Goal: Complete application form

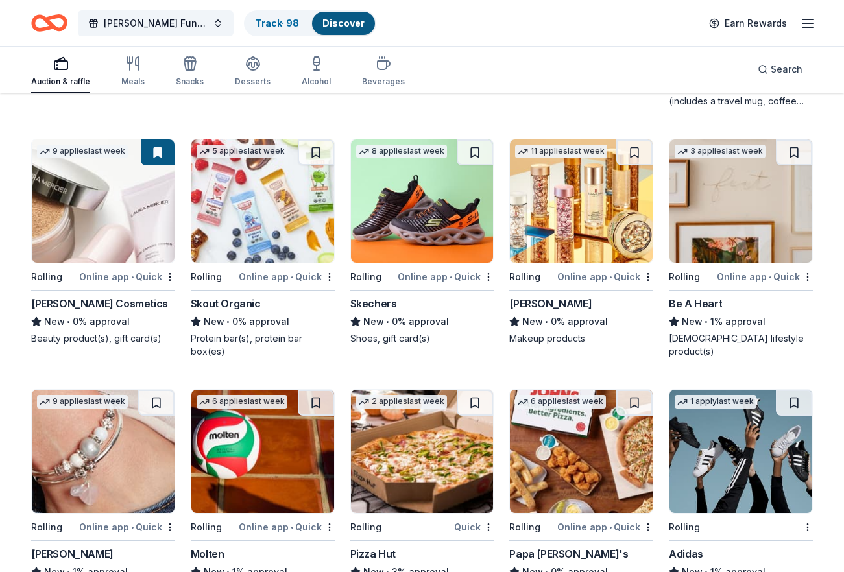
scroll to position [6794, 0]
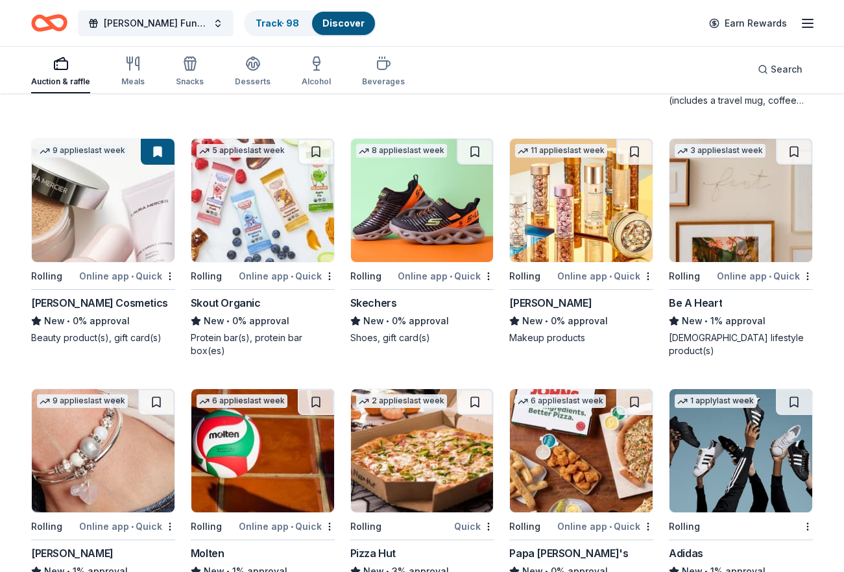
click at [463, 223] on img at bounding box center [422, 200] width 143 height 123
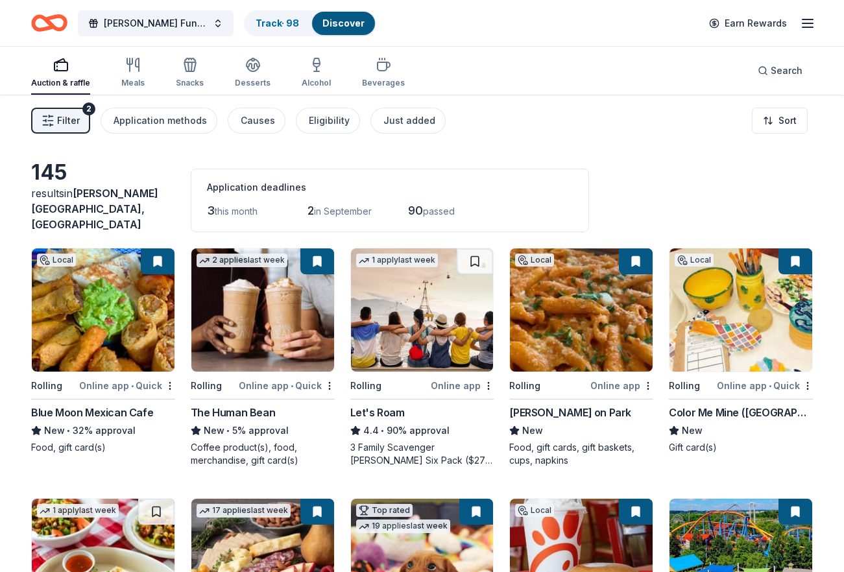
scroll to position [0, 0]
click at [327, 74] on div "Auction & raffle Meals Snacks Desserts Alcohol Beverages" at bounding box center [218, 73] width 374 height 43
click at [319, 72] on icon "button" at bounding box center [317, 65] width 16 height 16
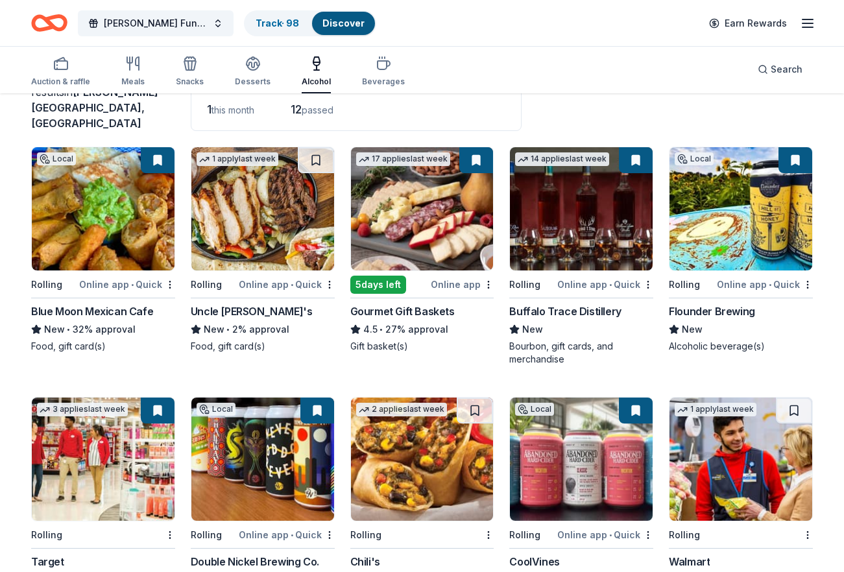
scroll to position [101, 0]
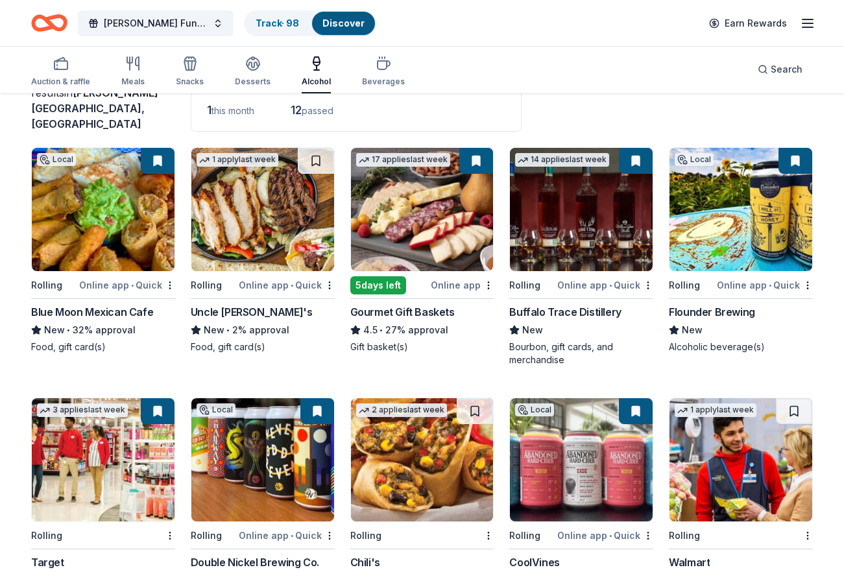
click at [263, 250] on img at bounding box center [262, 209] width 143 height 123
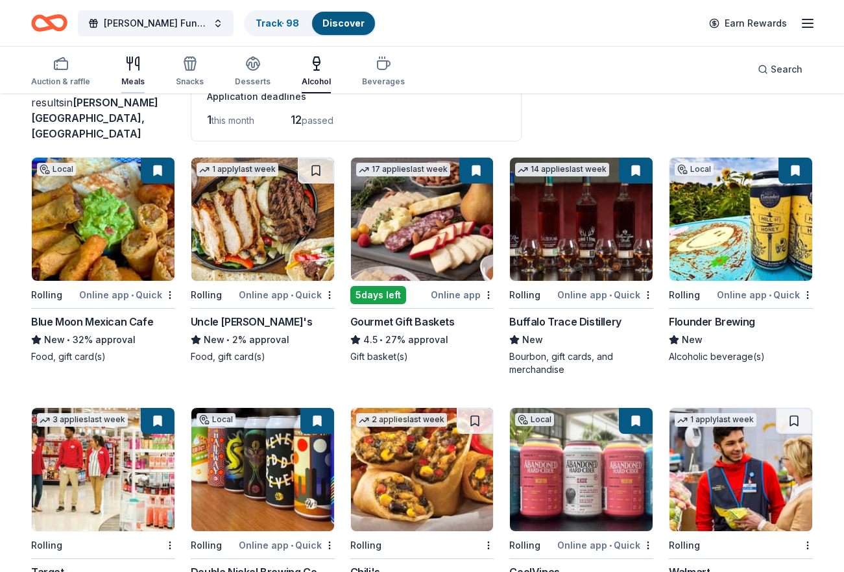
click at [139, 65] on icon "button" at bounding box center [133, 64] width 16 height 16
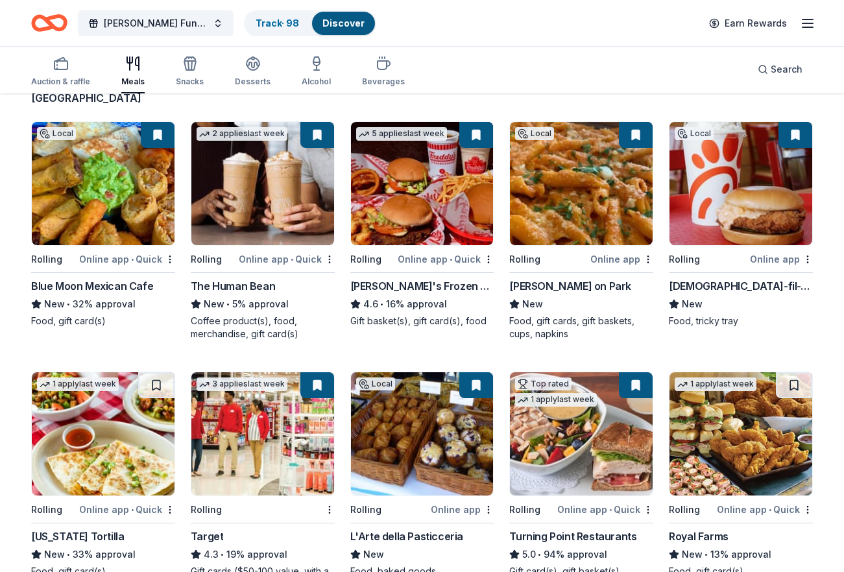
scroll to position [120, 0]
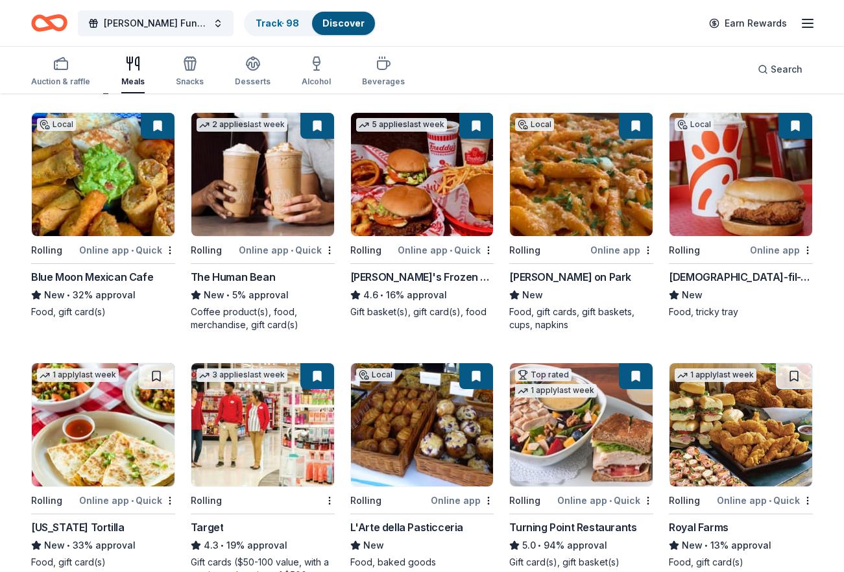
click at [259, 269] on div "The Human Bean" at bounding box center [233, 277] width 84 height 16
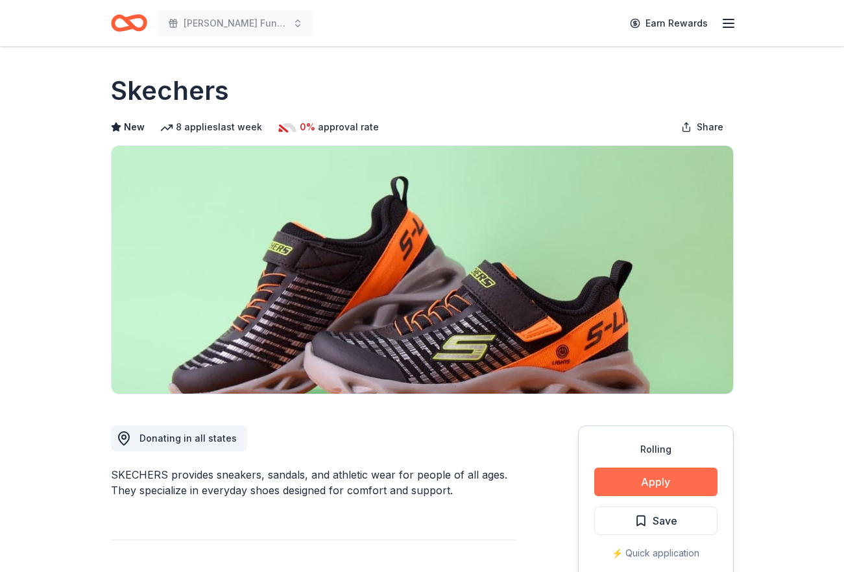
click at [635, 476] on button "Apply" at bounding box center [655, 482] width 123 height 29
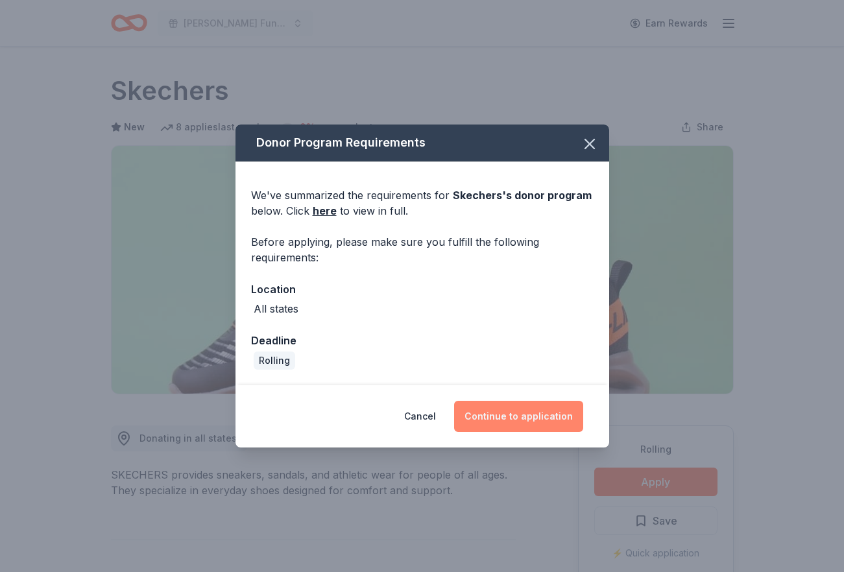
click at [535, 407] on button "Continue to application" at bounding box center [518, 416] width 129 height 31
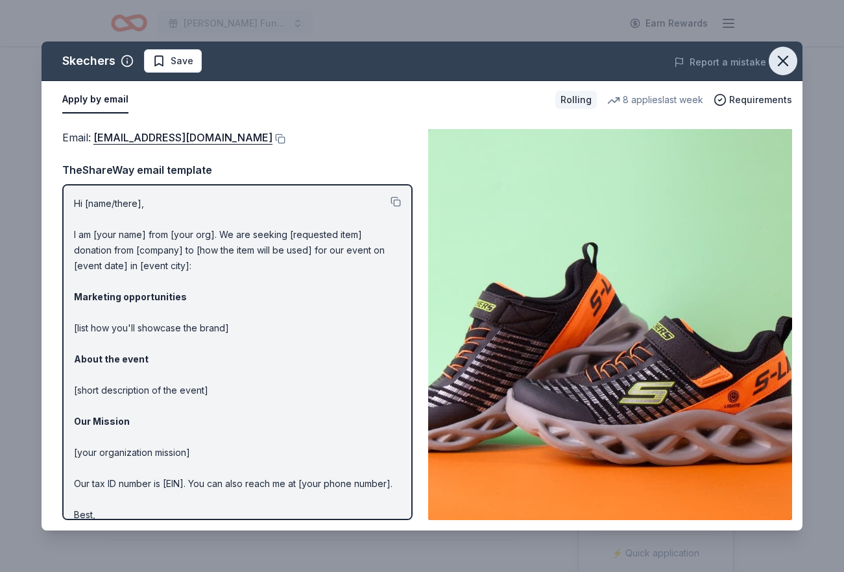
click at [793, 56] on button "button" at bounding box center [783, 61] width 29 height 29
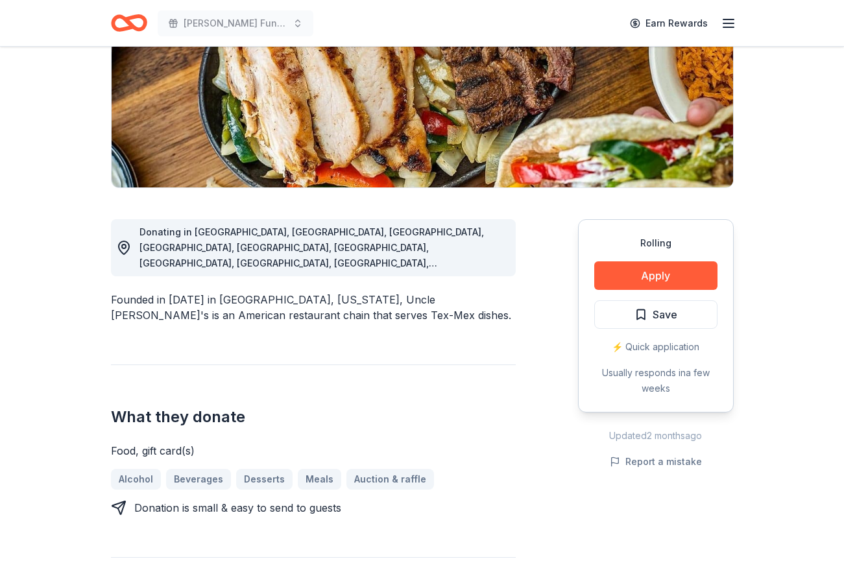
scroll to position [206, 0]
drag, startPoint x: 275, startPoint y: 267, endPoint x: 322, endPoint y: 267, distance: 46.7
click at [322, 292] on div "Founded in 1986 in Dallas, Texas, Uncle Julio's is an American restaurant chain…" at bounding box center [313, 307] width 405 height 31
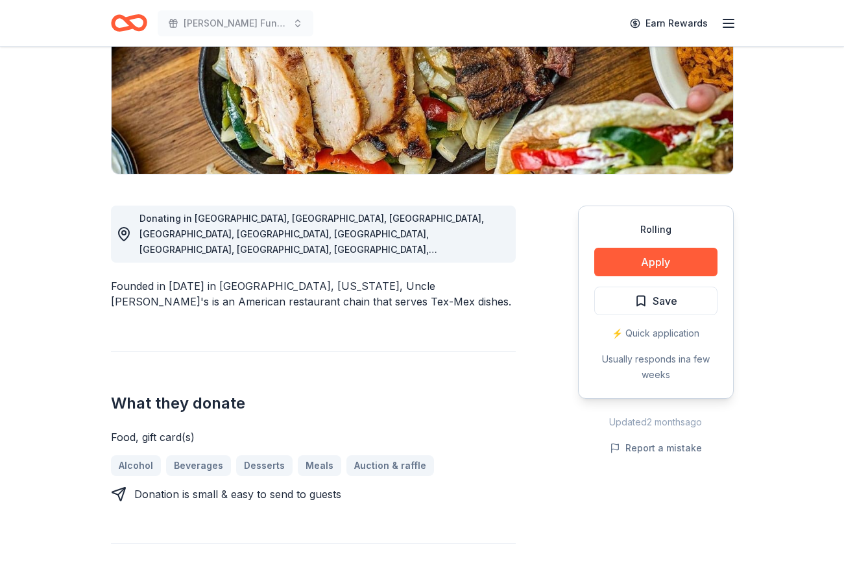
scroll to position [219, 0]
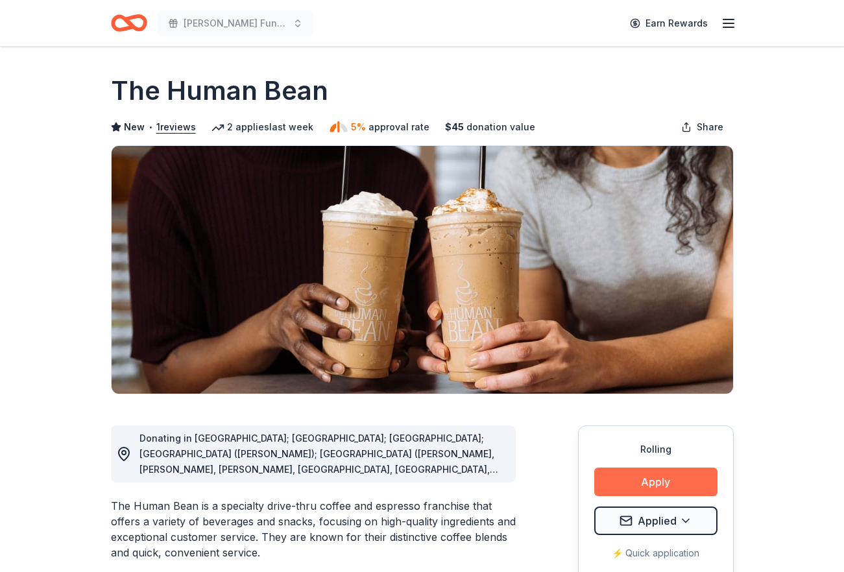
click at [621, 471] on button "Apply" at bounding box center [655, 482] width 123 height 29
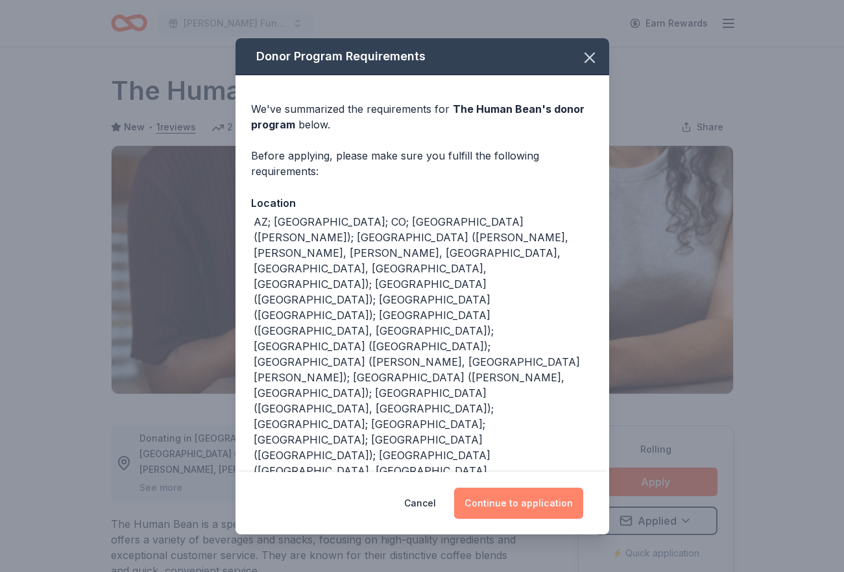
click at [567, 488] on button "Continue to application" at bounding box center [518, 503] width 129 height 31
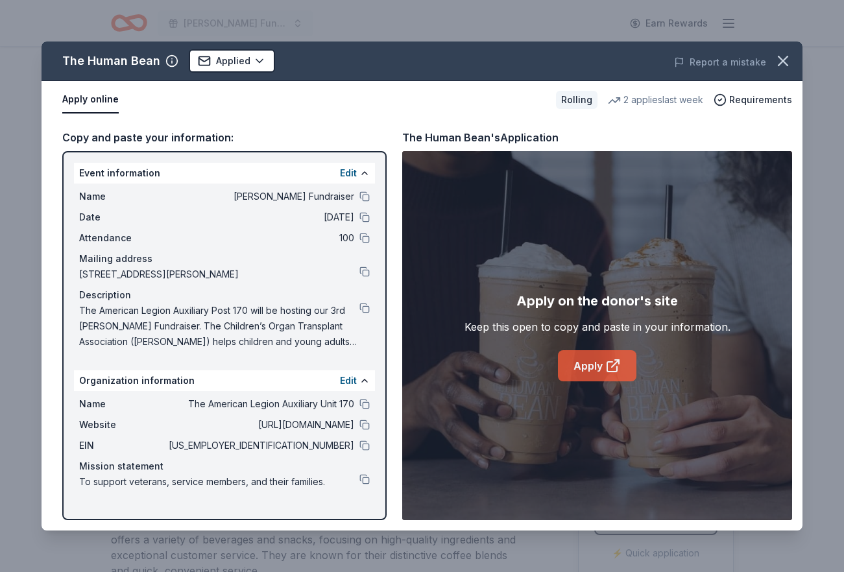
click at [578, 363] on link "Apply" at bounding box center [597, 365] width 79 height 31
